Goal: Transaction & Acquisition: Purchase product/service

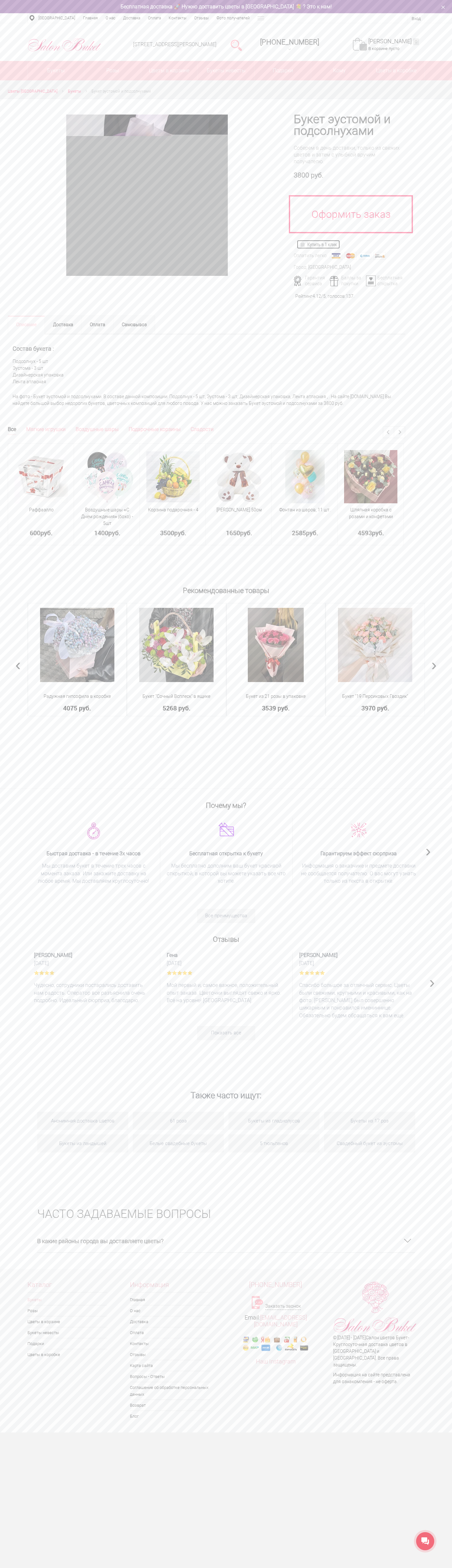
click at [303, 244] on img at bounding box center [303, 244] width 7 height 5
click at [367, 44] on link at bounding box center [359, 44] width 14 height 13
click at [397, 41] on link "Моя корзина 0" at bounding box center [393, 41] width 51 height 7
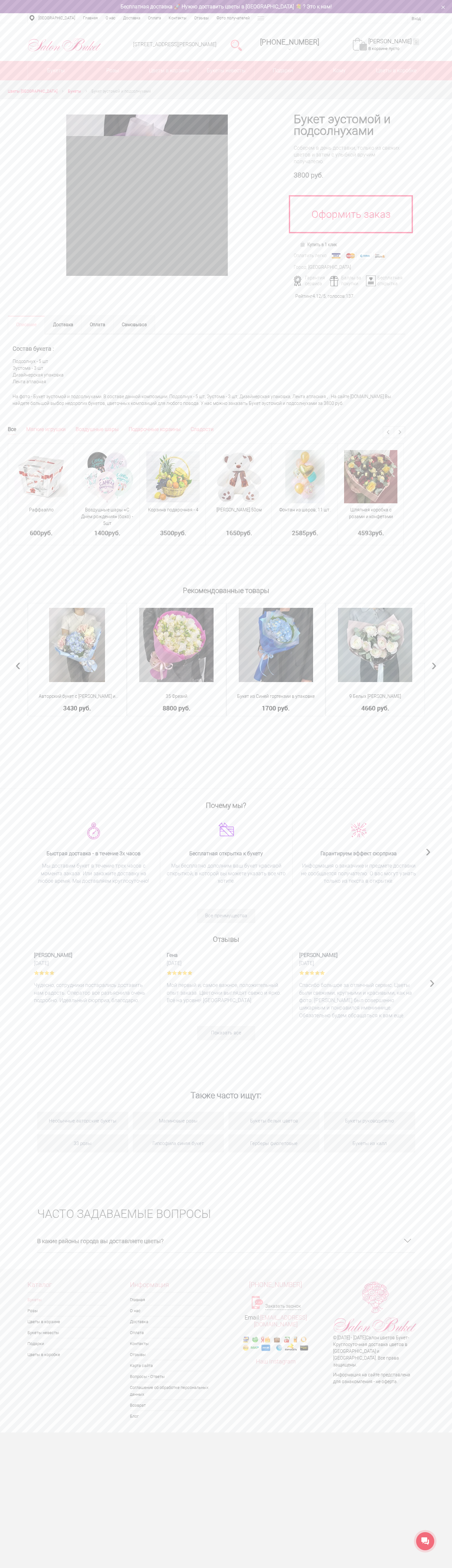
click at [225, 23] on div "Нижний Новгород Автозаводский район Советский район Приокский район Канавинский…" at bounding box center [226, 18] width 452 height 10
click at [445, 1374] on div "Каталог Букеты Розы Цветы в корзине Букеты невесты Подарки Цветы в коробке Инфо…" at bounding box center [226, 1351] width 452 height 155
click at [198, 1432] on html "Салон Букет НН WhatsApp Салон цветов "Букет" Доставка цветов Нижний Новгород | …" at bounding box center [226, 716] width 452 height 1432
click at [23, 828] on div "Почему мы? Быстрая доставка - в течение 3х часов Мы доставим букет в течение тр…" at bounding box center [226, 849] width 407 height 100
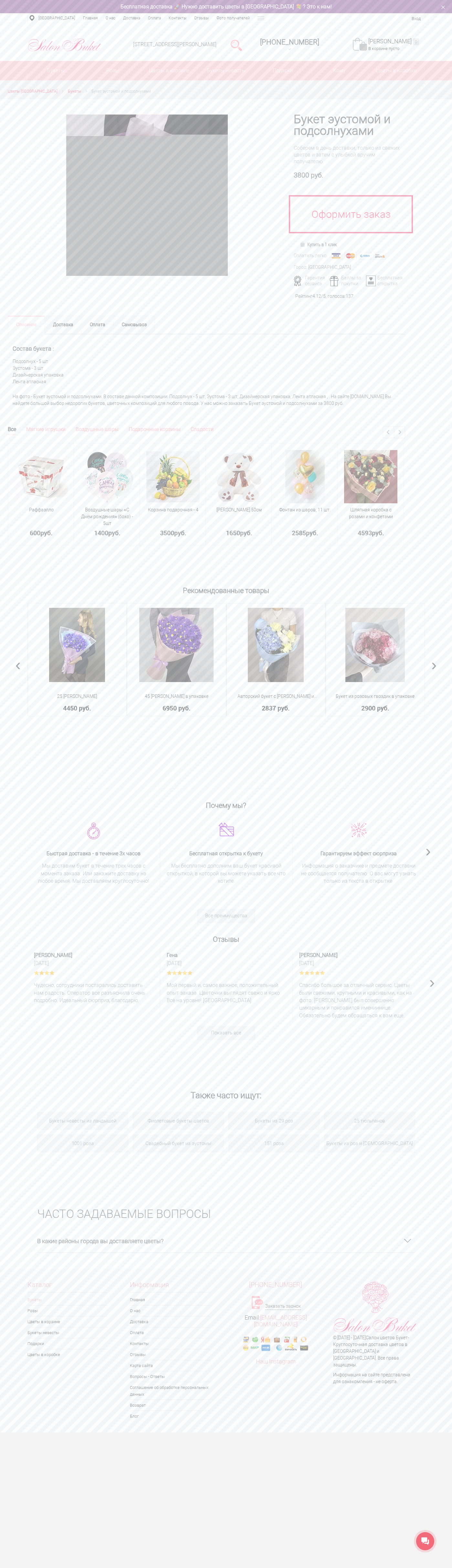
click at [397, 41] on link "Моя корзина 0" at bounding box center [393, 41] width 51 height 7
click at [303, 244] on img at bounding box center [303, 244] width 7 height 5
